Goal: Information Seeking & Learning: Learn about a topic

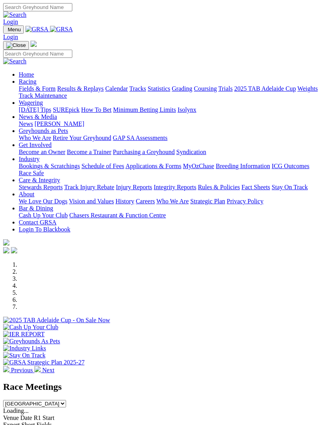
click at [16, 27] on span "Menu" at bounding box center [14, 30] width 13 height 6
click at [52, 50] on input "Search" at bounding box center [37, 54] width 69 height 8
type input "Motel to hilltop"
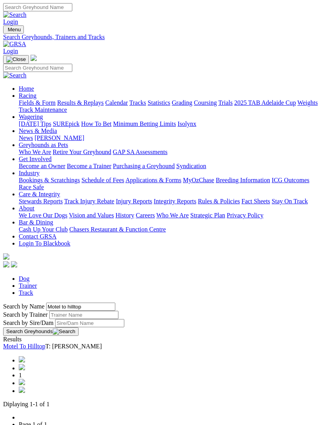
click at [41, 342] on link "Motel To Hilltop" at bounding box center [24, 345] width 42 height 7
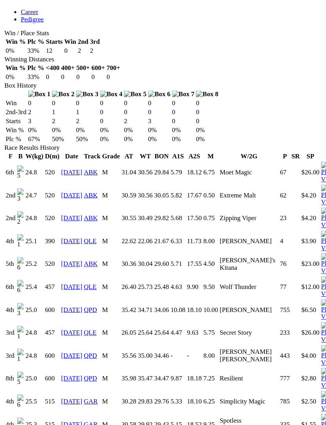
scroll to position [450, 0]
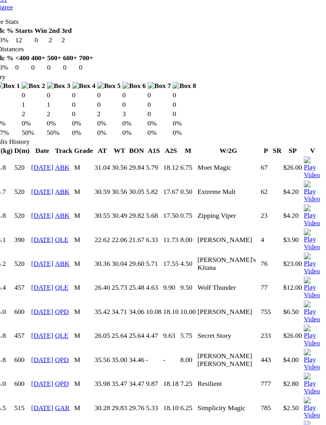
click at [305, 393] on img at bounding box center [313, 403] width 16 height 20
